Goal: Information Seeking & Learning: Understand process/instructions

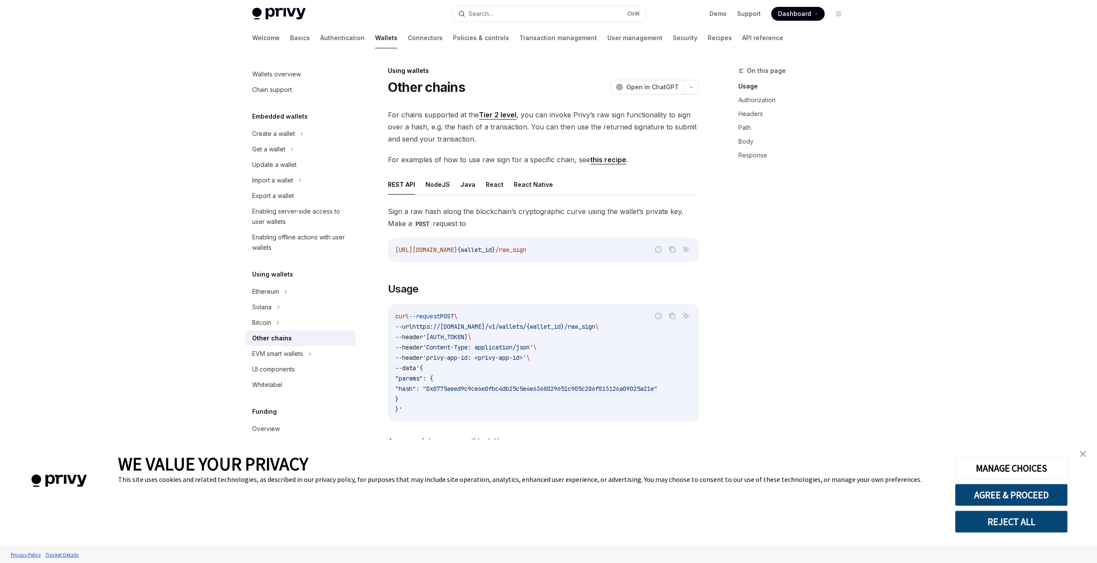
click at [497, 117] on link "Tier 2 level" at bounding box center [498, 114] width 38 height 9
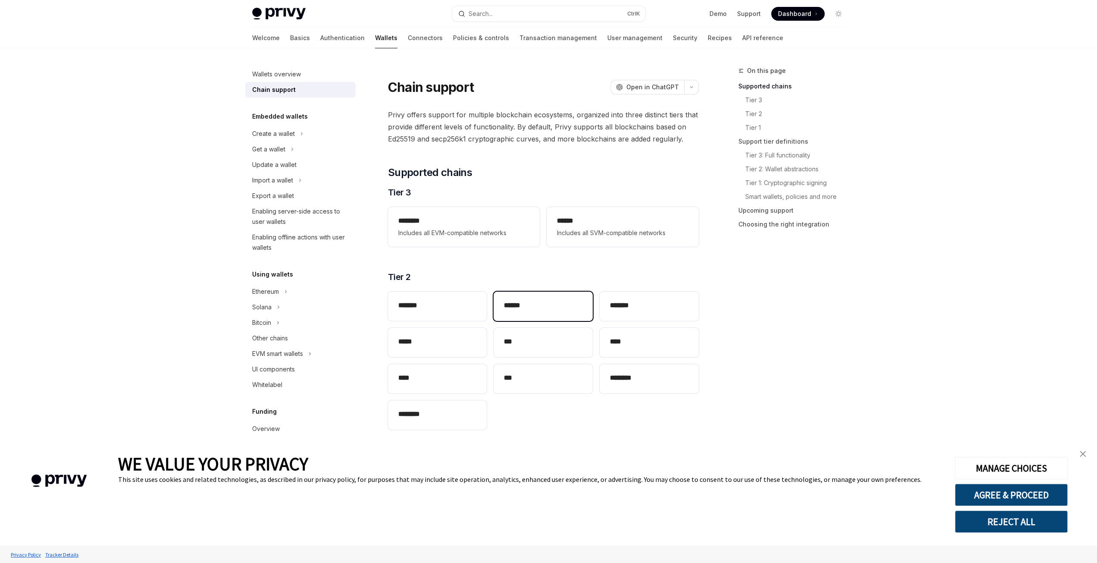
click at [504, 316] on div "******" at bounding box center [543, 305] width 99 height 29
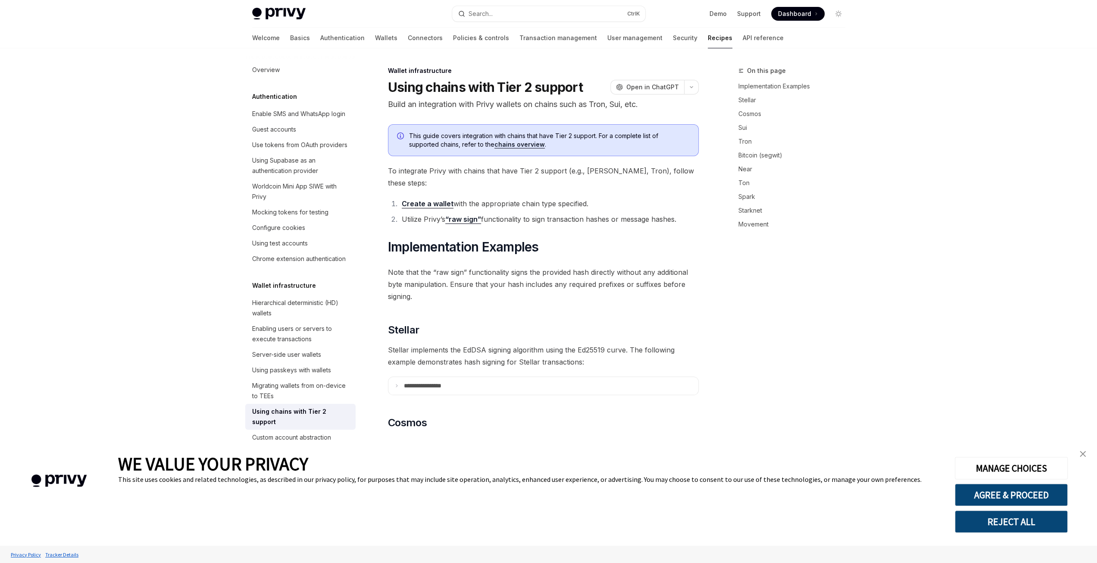
scroll to position [337, 0]
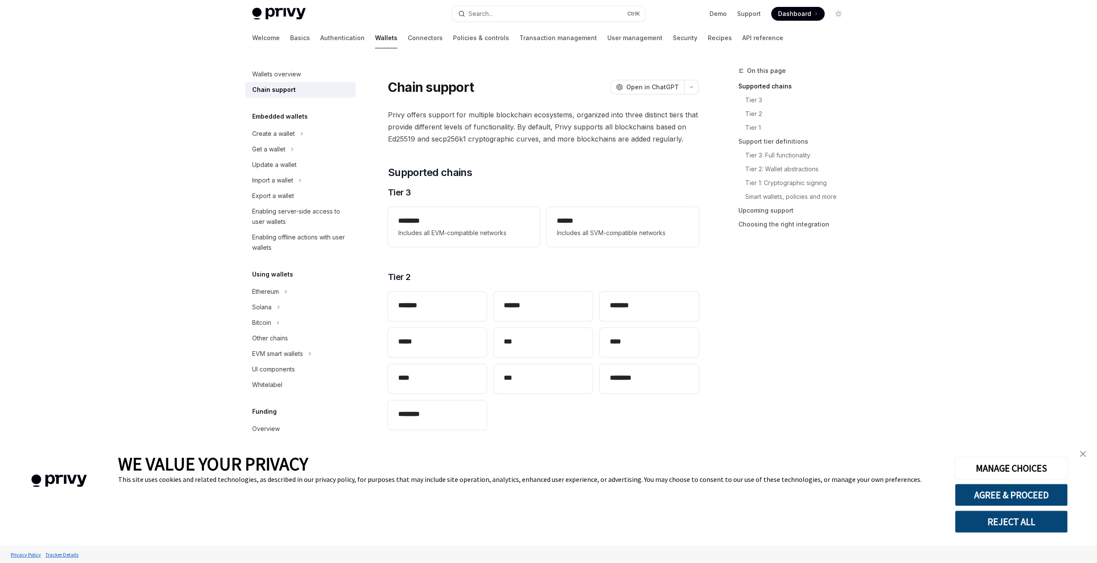
click at [658, 562] on div "Privacy Policy Tracker Details Powered by:" at bounding box center [548, 553] width 1097 height 17
click at [513, 293] on div "******" at bounding box center [543, 305] width 99 height 29
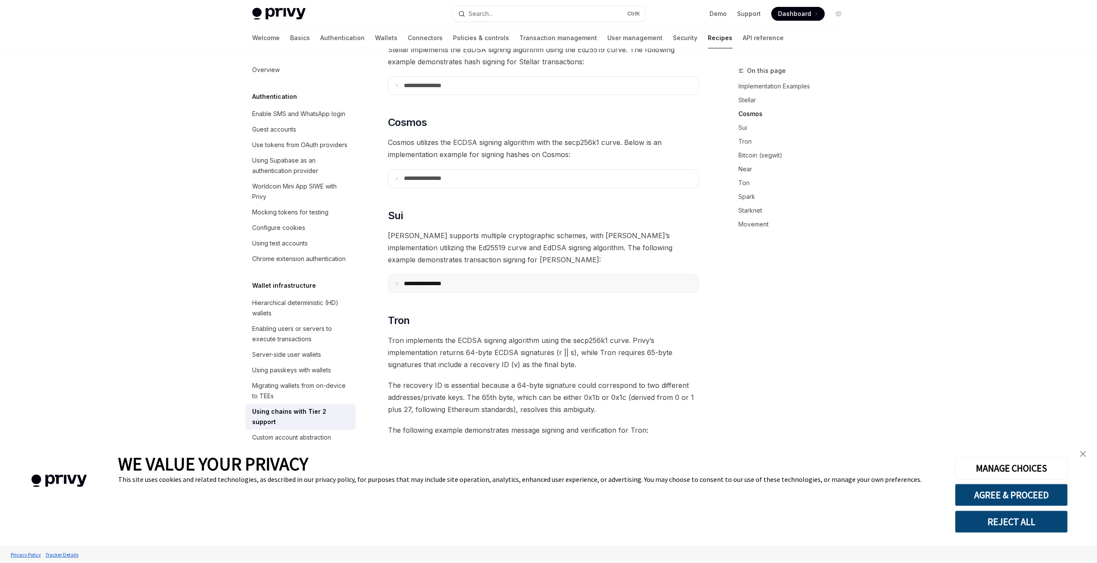
scroll to position [208, 0]
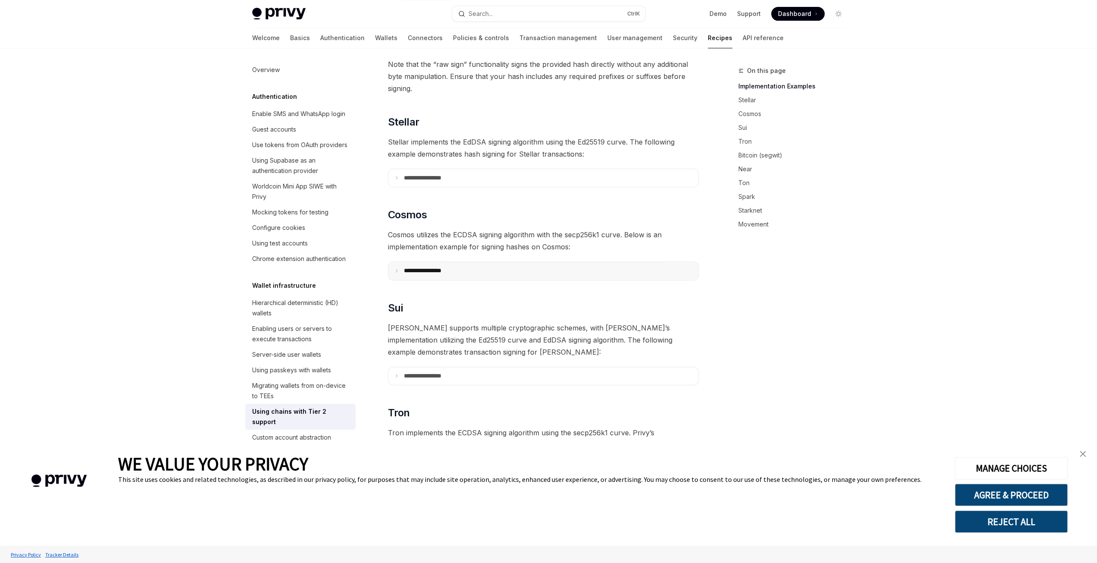
click at [447, 267] on p "**********" at bounding box center [433, 271] width 59 height 8
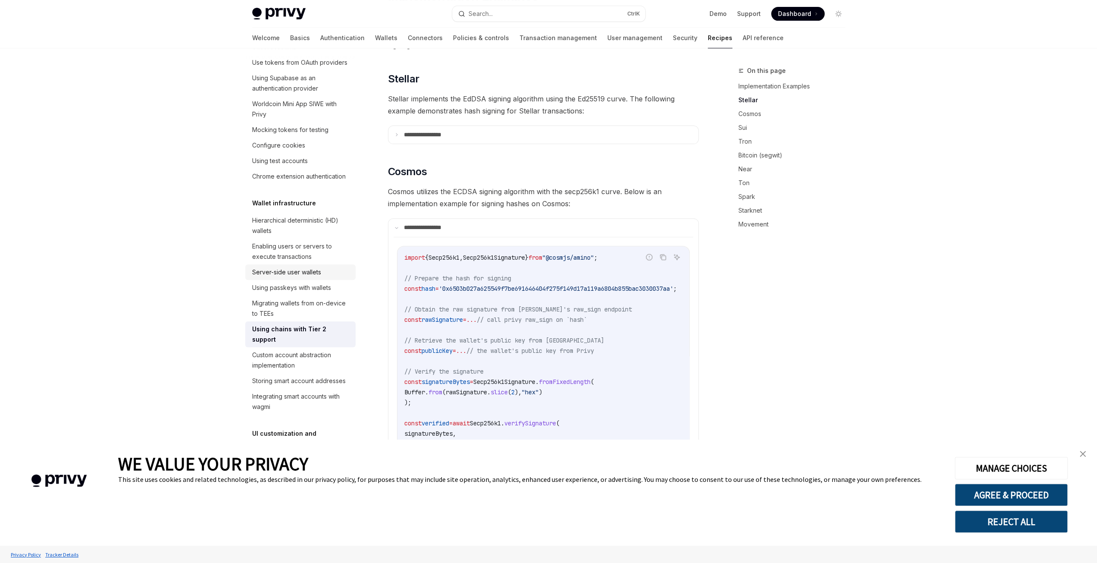
scroll to position [43, 0]
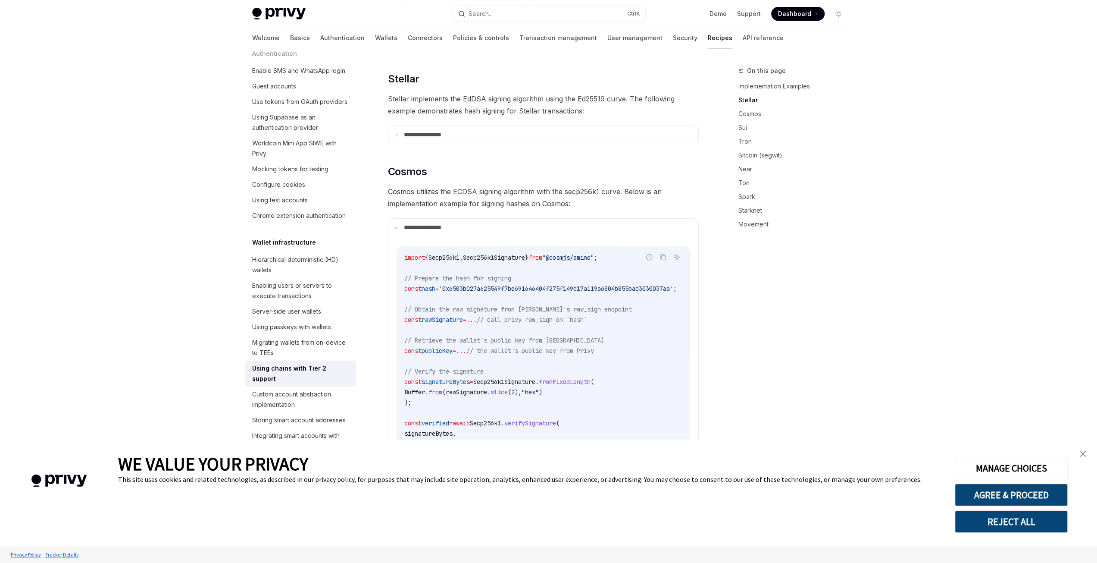
drag, startPoint x: 402, startPoint y: 295, endPoint x: 626, endPoint y: 307, distance: 224.9
click at [626, 307] on div "import { Secp256k1 , Secp256k1Signature } from "@cosmjs/amino" ; // Prepare the…" at bounding box center [543, 366] width 292 height 240
copy code "// Obtain the raw signature from [PERSON_NAME]'s raw_sign endpoint const rawSig…"
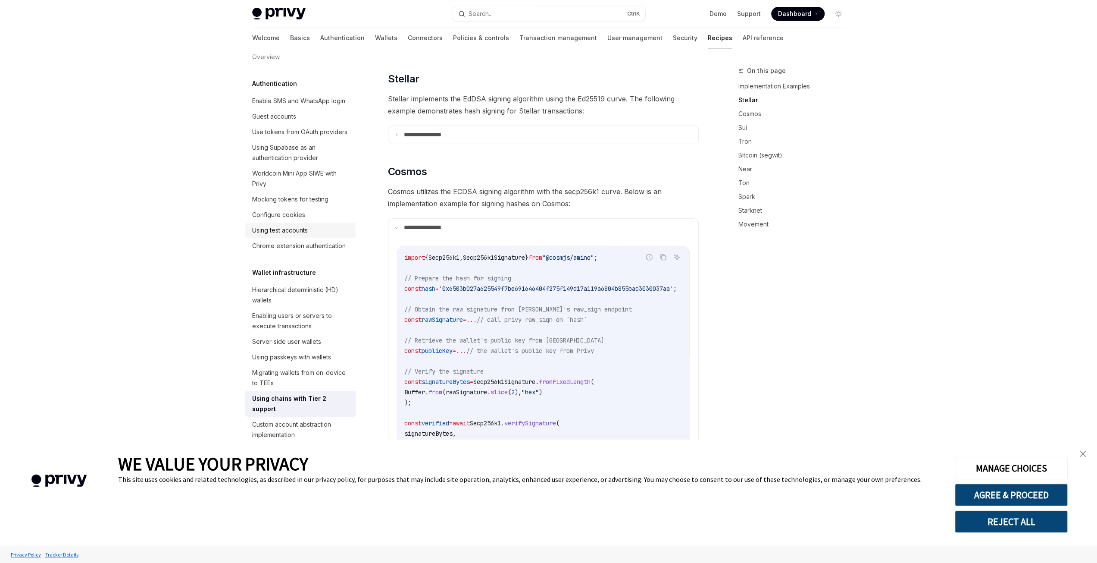
scroll to position [0, 0]
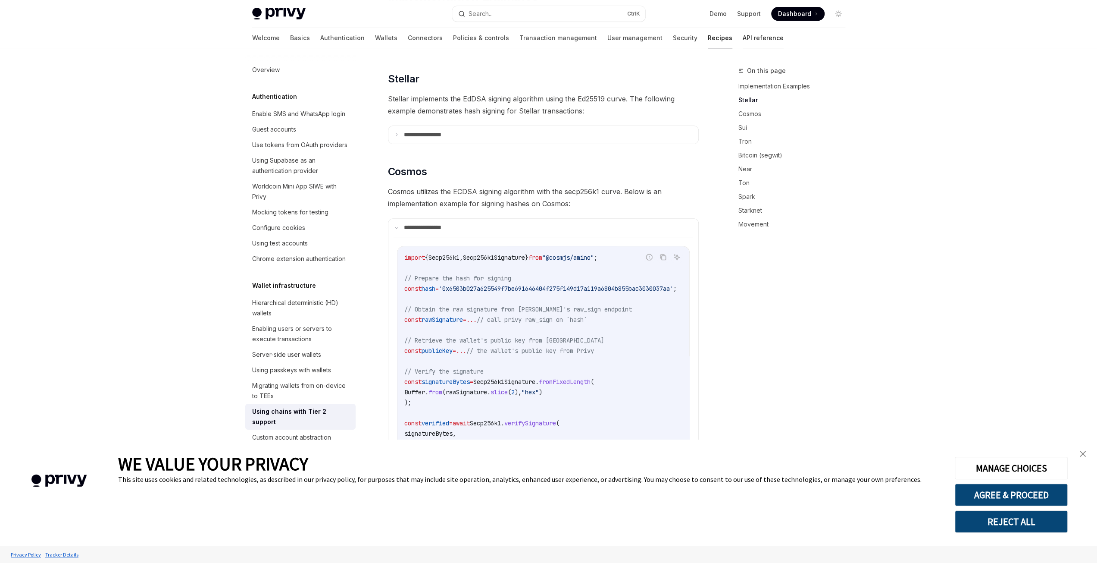
click at [743, 42] on link "API reference" at bounding box center [763, 38] width 41 height 21
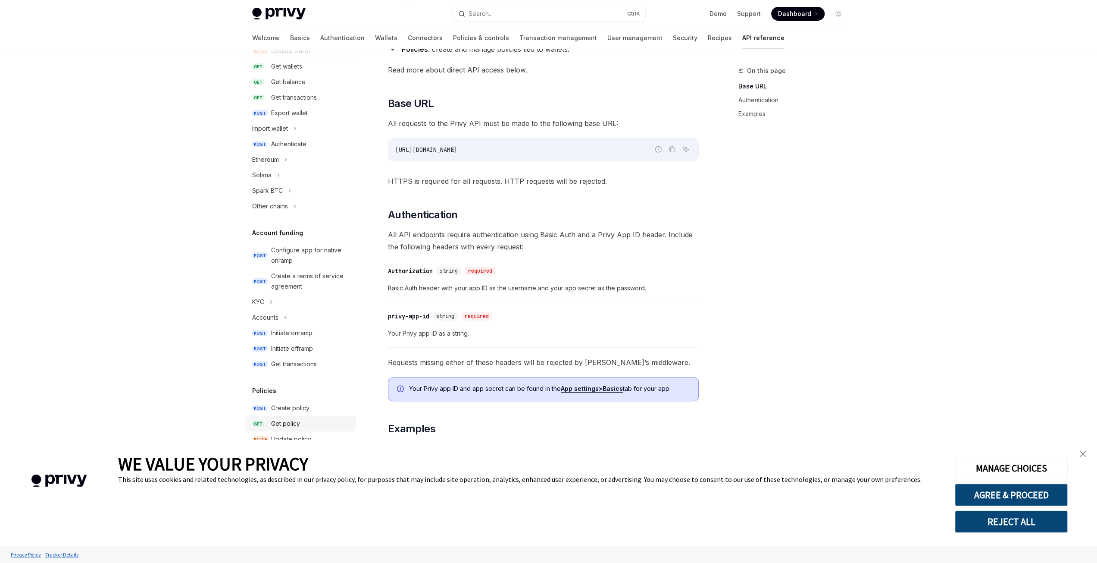
scroll to position [128, 0]
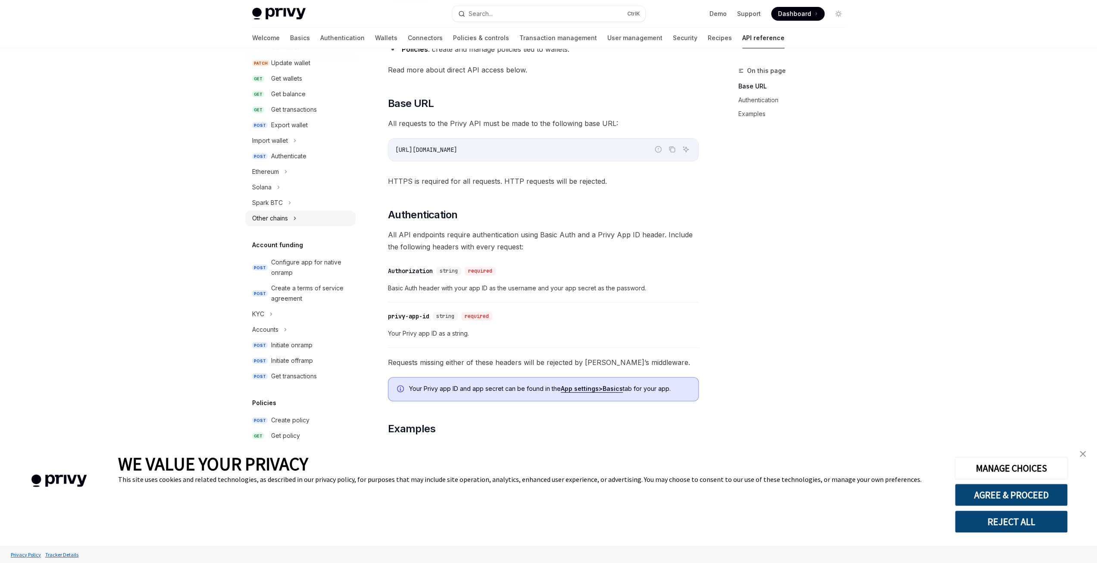
click at [298, 218] on div "Other chains" at bounding box center [300, 218] width 110 height 16
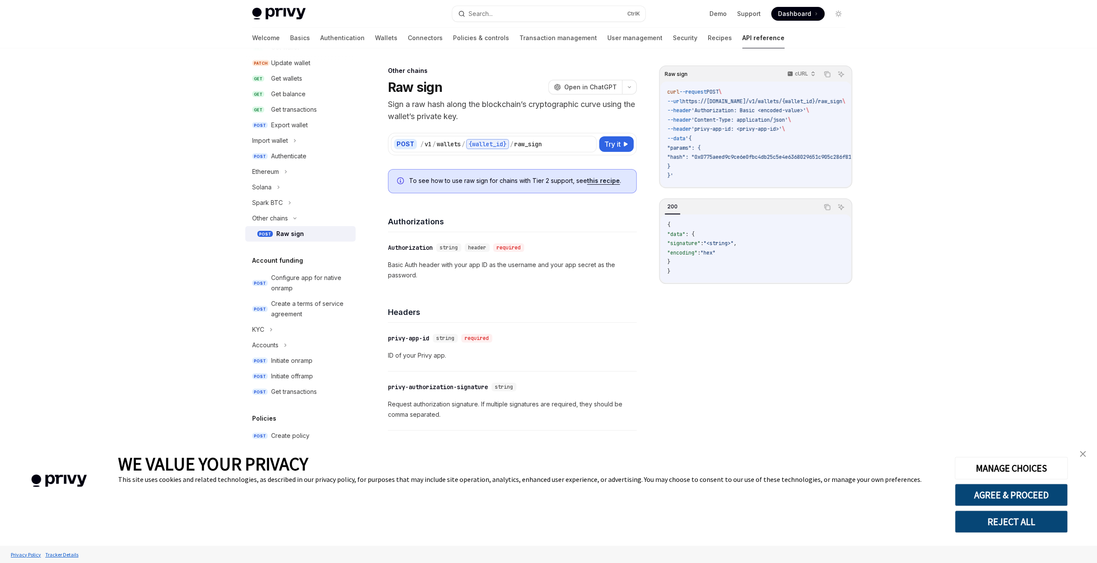
click at [300, 229] on div "Raw sign" at bounding box center [290, 233] width 28 height 10
click at [291, 222] on div "Other chains" at bounding box center [300, 218] width 110 height 16
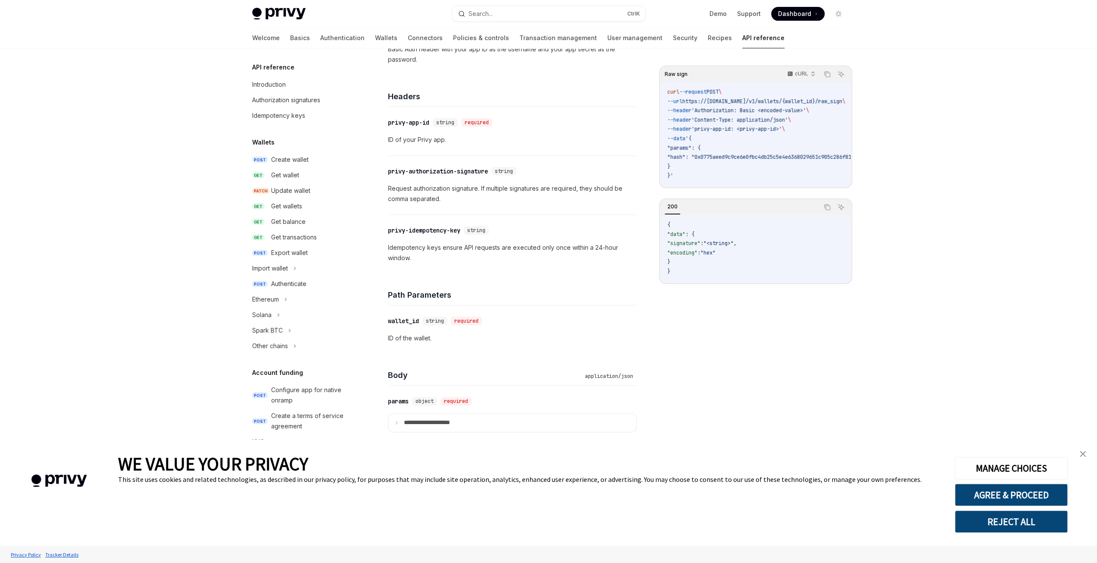
click at [286, 13] on img at bounding box center [278, 14] width 53 height 12
type textarea "*"
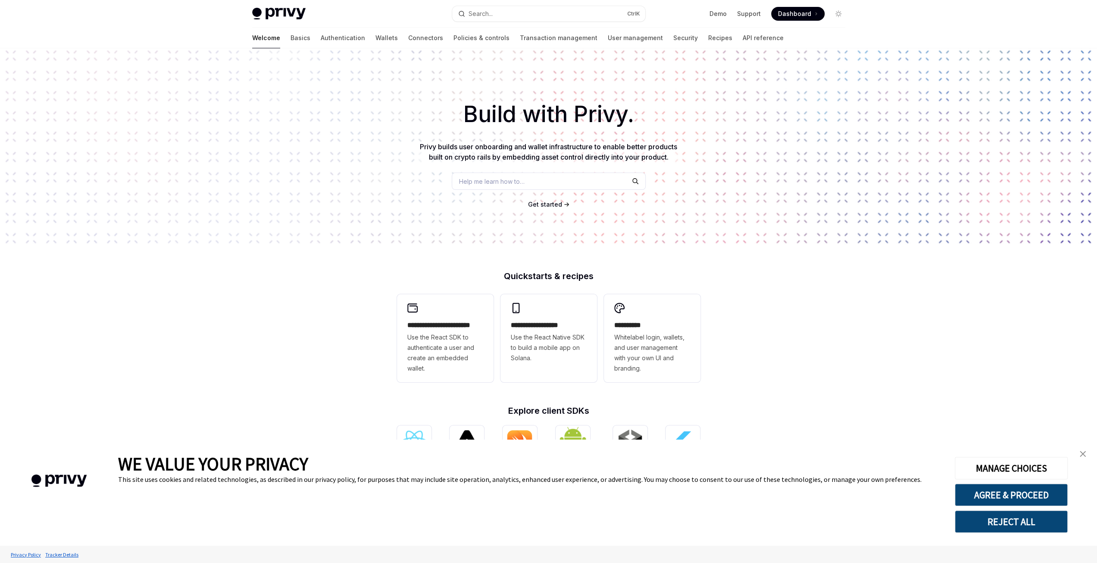
click at [785, 17] on span "Dashboard" at bounding box center [794, 13] width 33 height 9
